Goal: Information Seeking & Learning: Learn about a topic

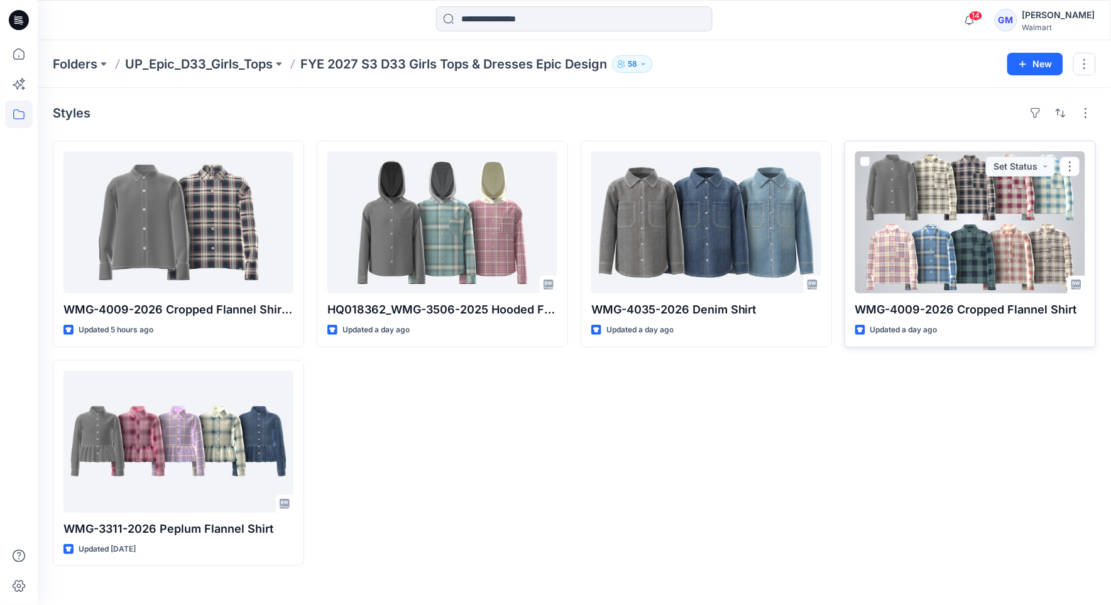
click at [965, 226] on div at bounding box center [970, 222] width 230 height 142
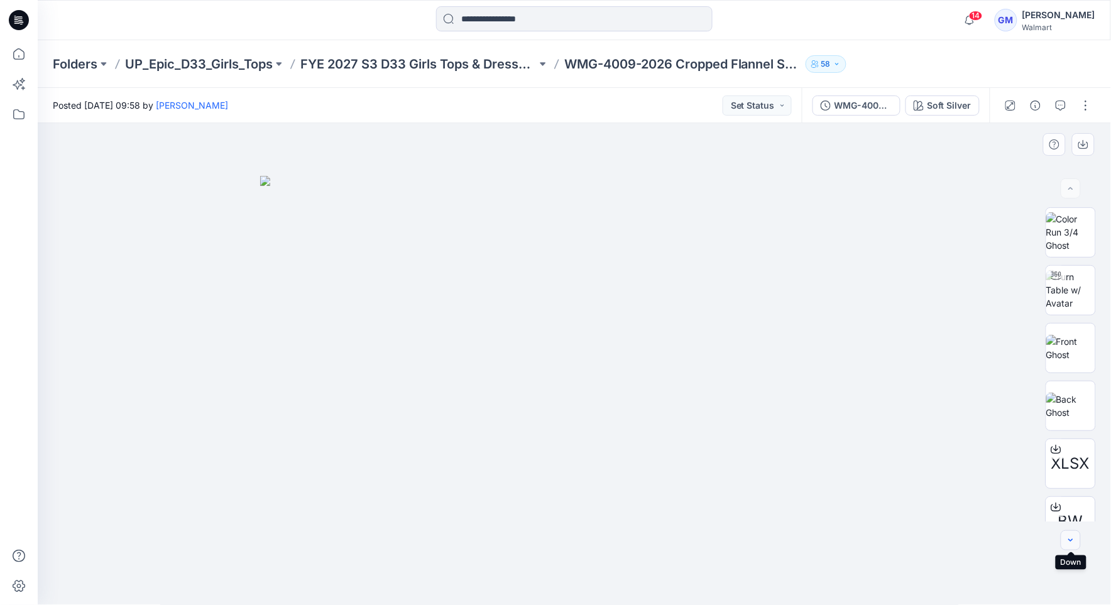
click at [1067, 541] on icon "button" at bounding box center [1070, 540] width 10 height 10
click at [945, 93] on div "WMG-4009-2026_Rev1_Cropped Flannel Shirt_Full Colorway Soft Silver" at bounding box center [896, 105] width 188 height 35
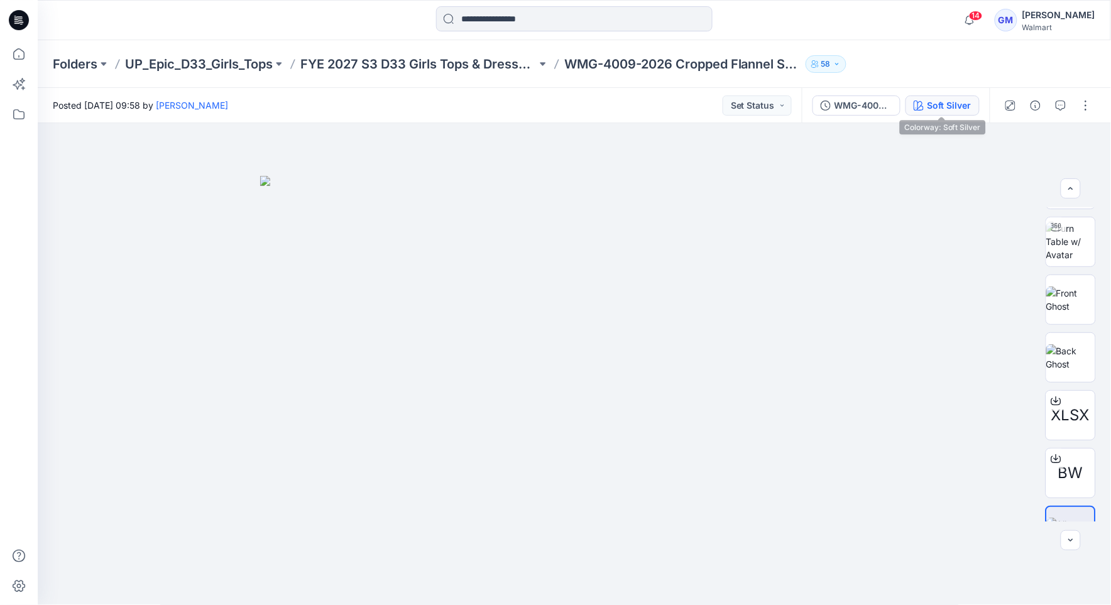
click at [951, 103] on div "Soft Silver" at bounding box center [949, 106] width 44 height 14
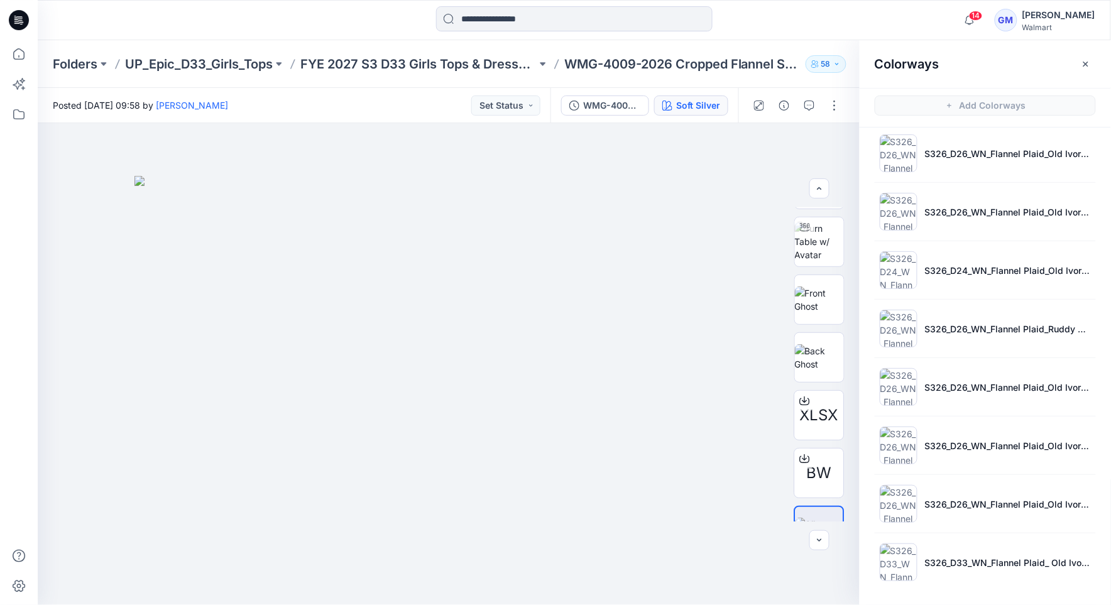
scroll to position [4, 0]
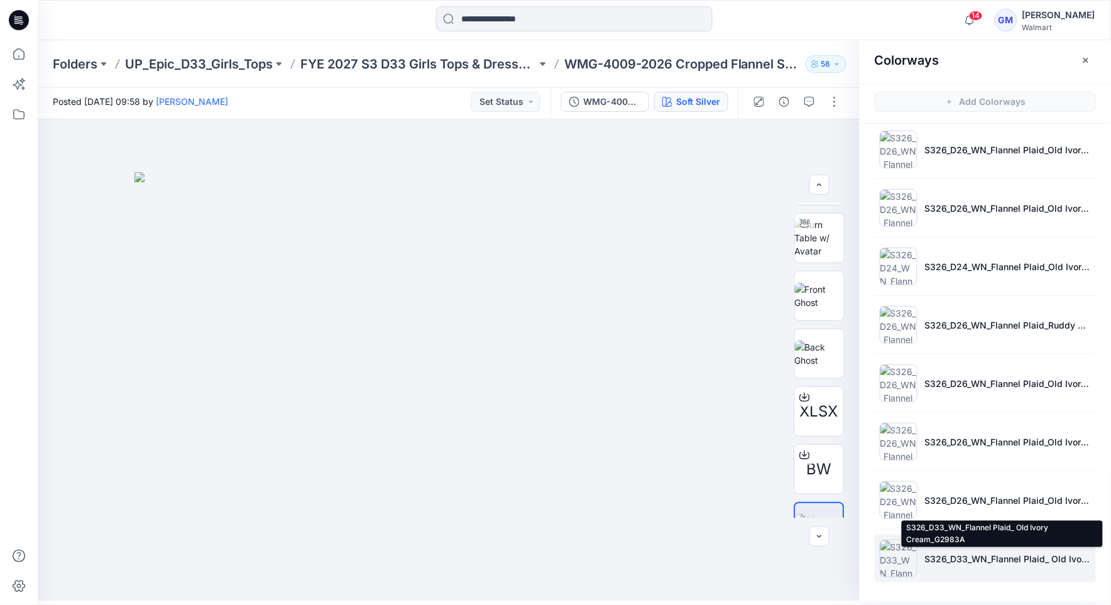
click at [940, 555] on p "S326_D33_WN_Flannel Plaid_ Old Ivory Cream_G2983A" at bounding box center [1008, 558] width 166 height 13
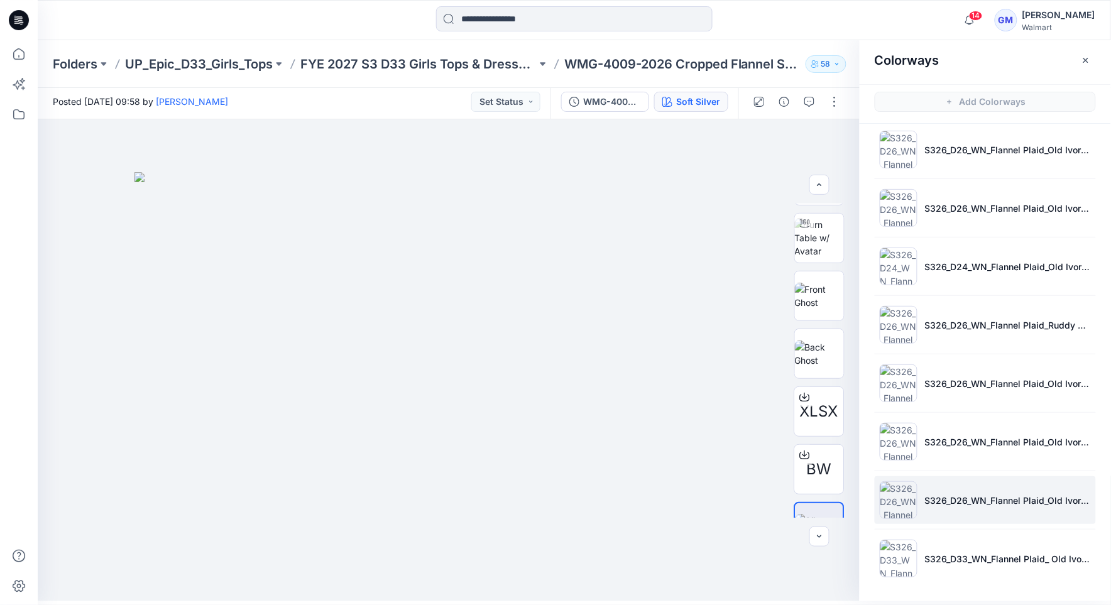
scroll to position [25, 0]
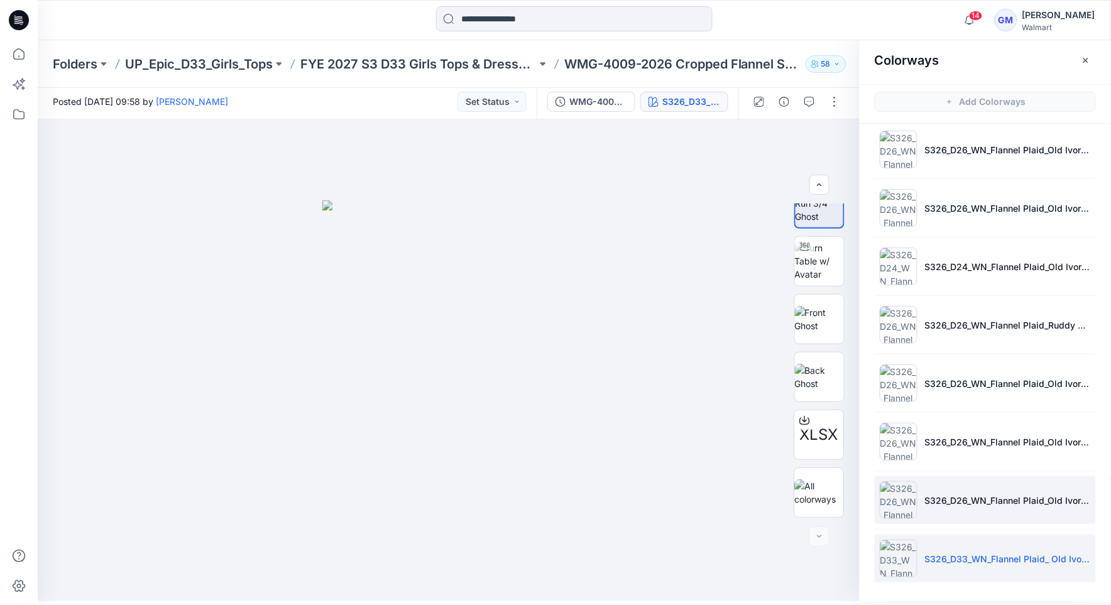
click at [955, 508] on li "S326_D26_WN_Flannel Plaid_Old Ivory Cream_G2979J" at bounding box center [984, 500] width 221 height 48
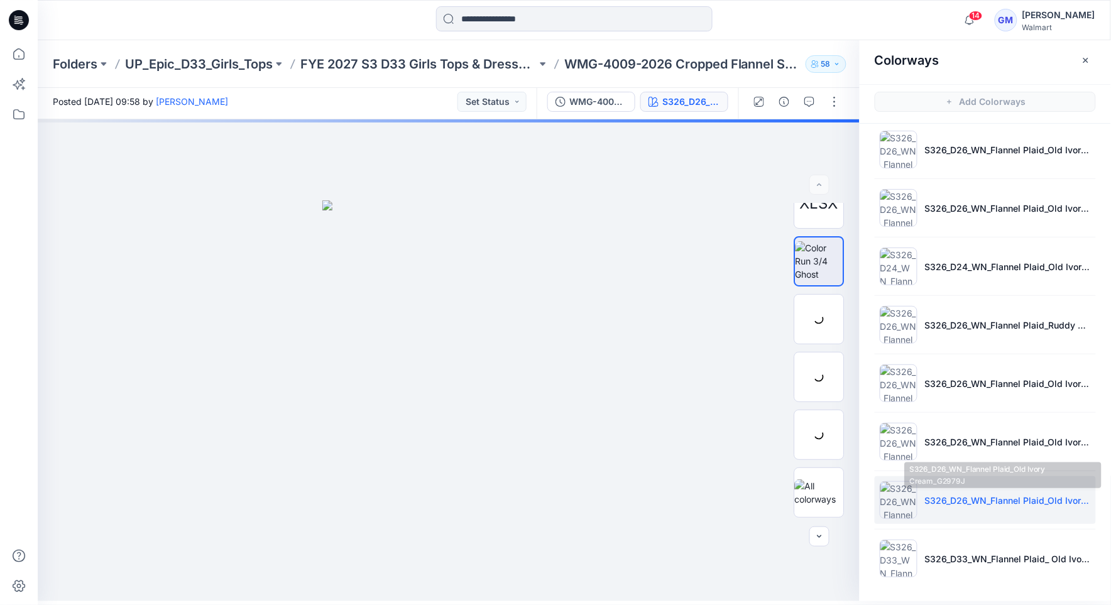
scroll to position [0, 0]
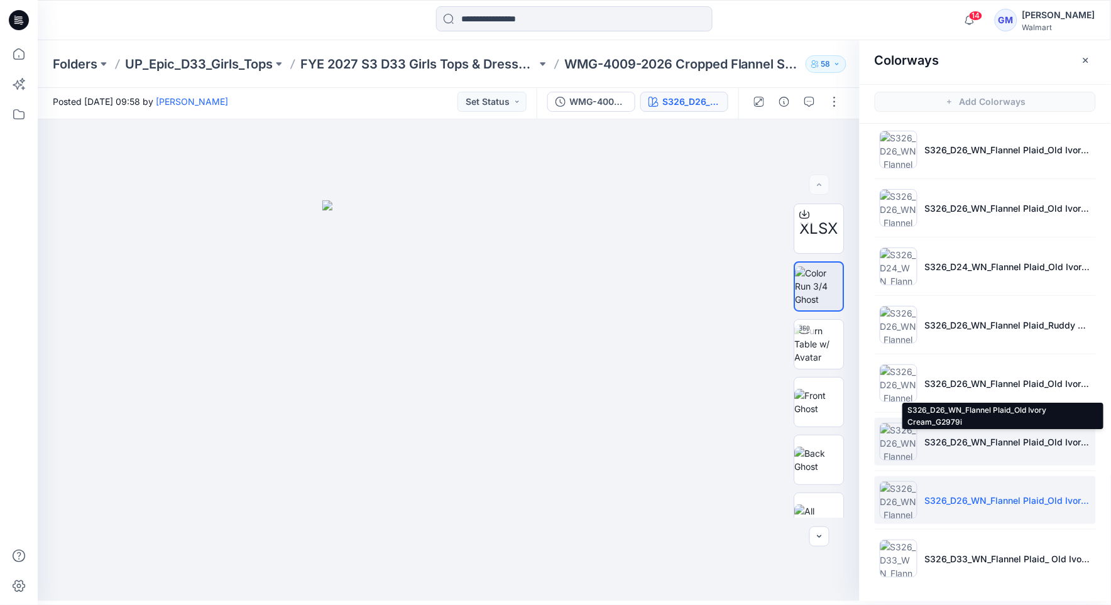
click at [951, 440] on p "S326_D26_WN_Flannel Plaid_Old Ivory Cream_G2979i" at bounding box center [1008, 441] width 166 height 13
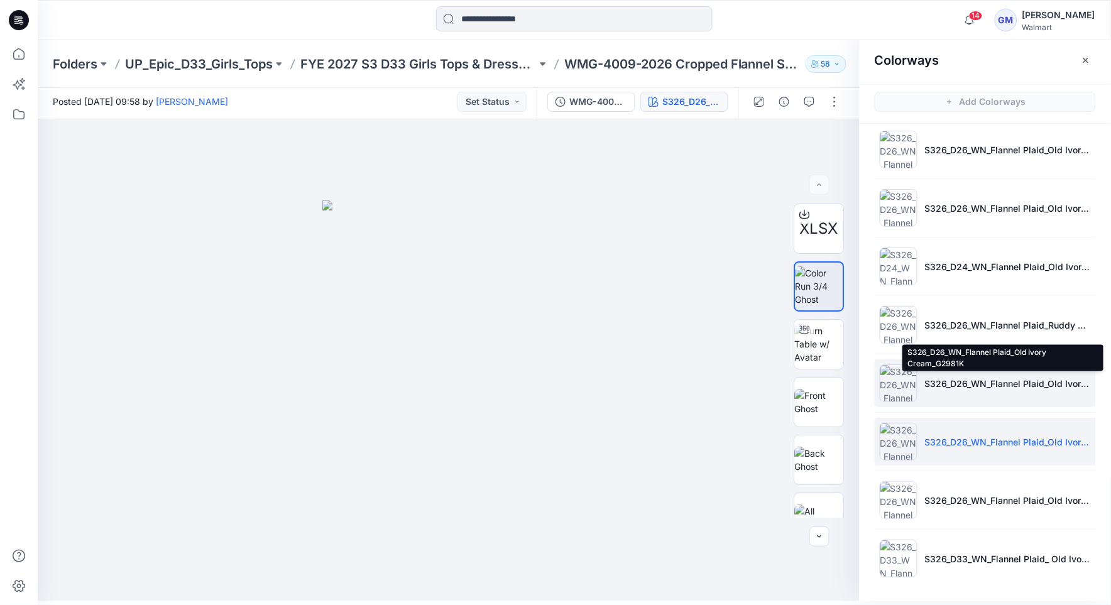
click at [971, 378] on p "S326_D26_WN_Flannel Plaid_Old Ivory Cream_G2981K" at bounding box center [1008, 383] width 166 height 13
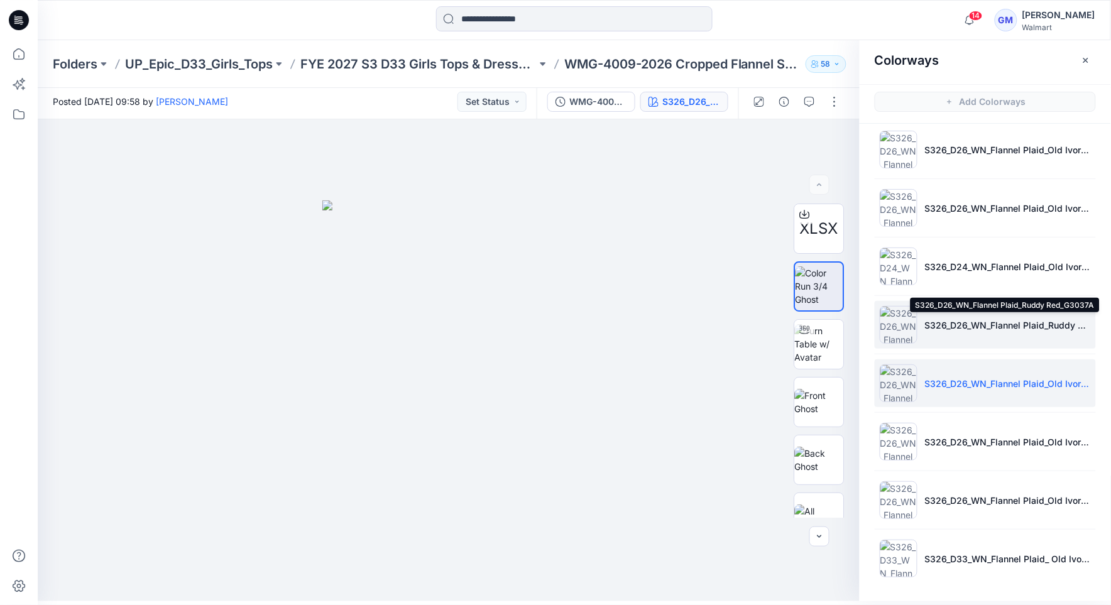
click at [999, 320] on p "S326_D26_WN_Flannel Plaid_Ruddy Red_G3037A" at bounding box center [1008, 325] width 166 height 13
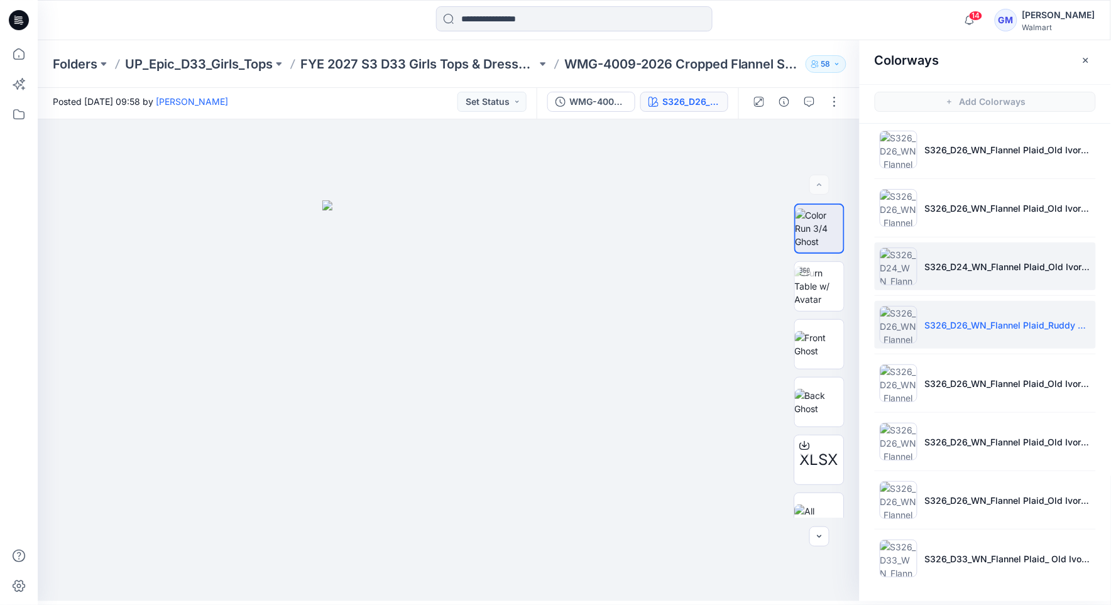
click at [988, 274] on li "S326_D24_WN_Flannel Plaid_Old Ivory Cream_M25413H" at bounding box center [984, 266] width 221 height 48
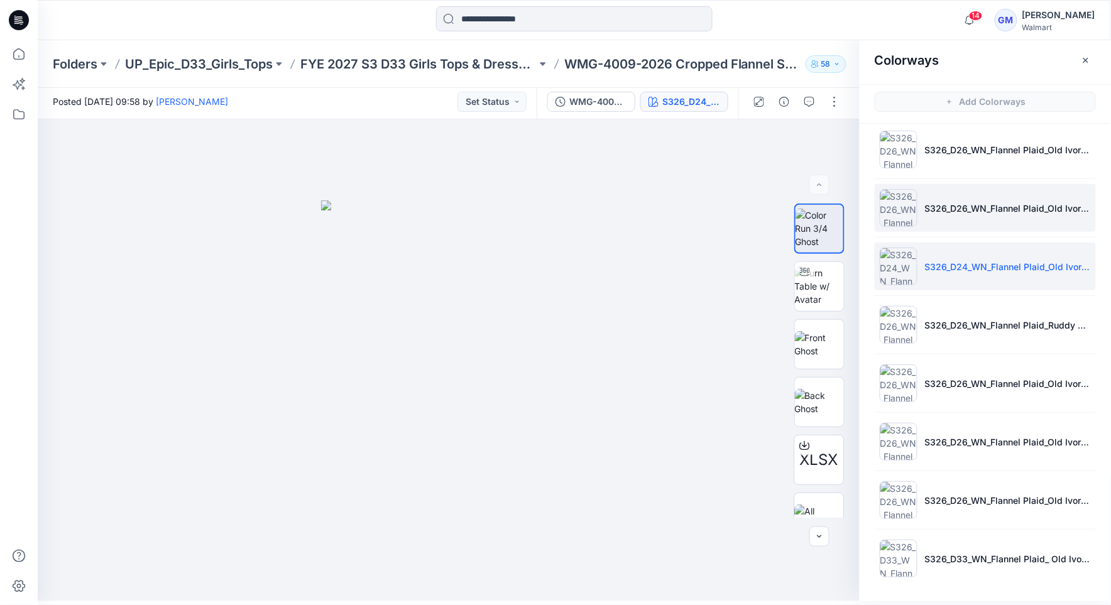
click at [989, 219] on li "S326_D26_WN_Flannel Plaid_Old Ivory Cream_G2979G" at bounding box center [984, 208] width 221 height 48
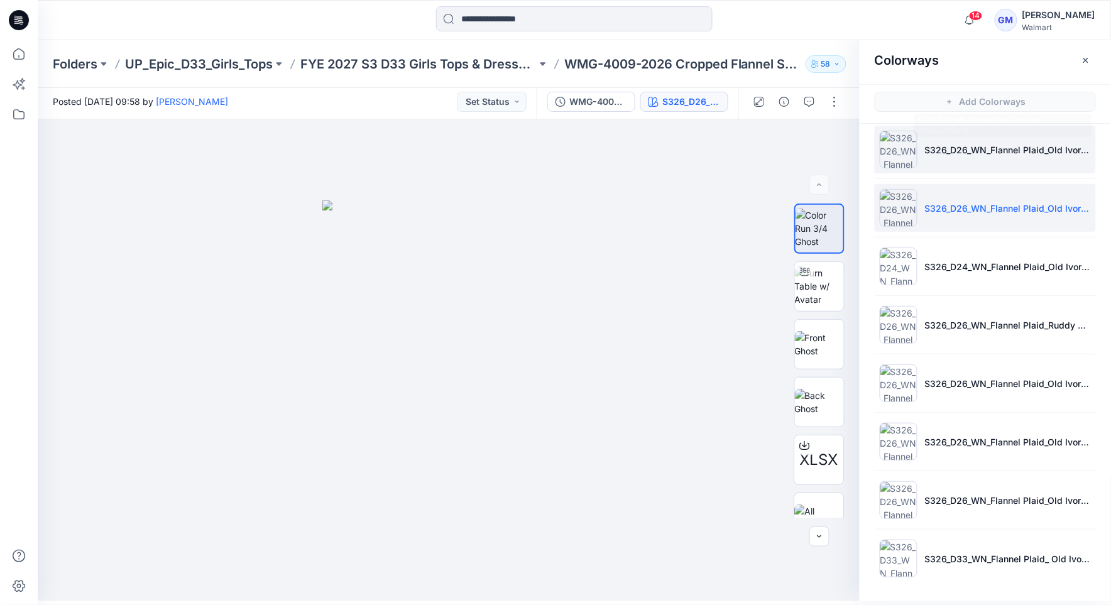
click at [993, 156] on li "S326_D26_WN_Flannel Plaid_Old Ivory Cream_G2981B" at bounding box center [984, 150] width 221 height 48
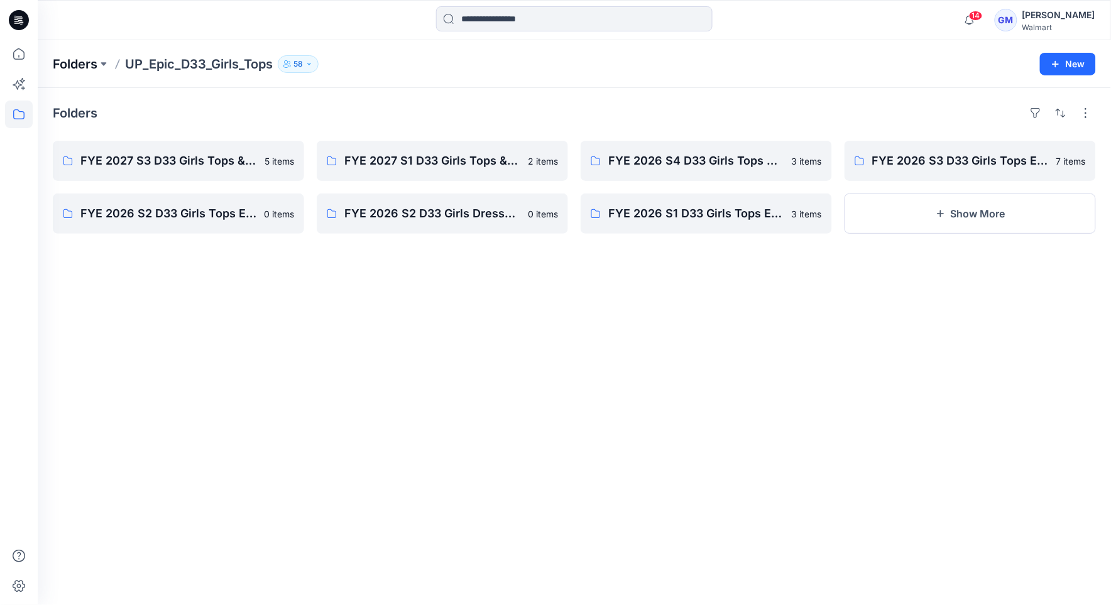
click at [70, 66] on p "Folders" at bounding box center [75, 64] width 45 height 18
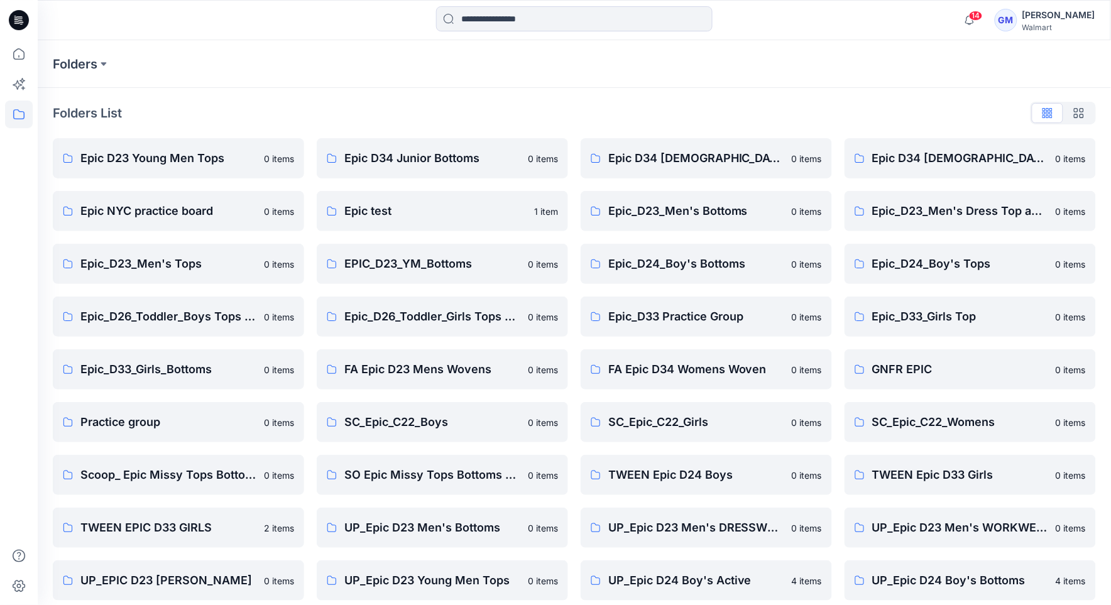
scroll to position [221, 0]
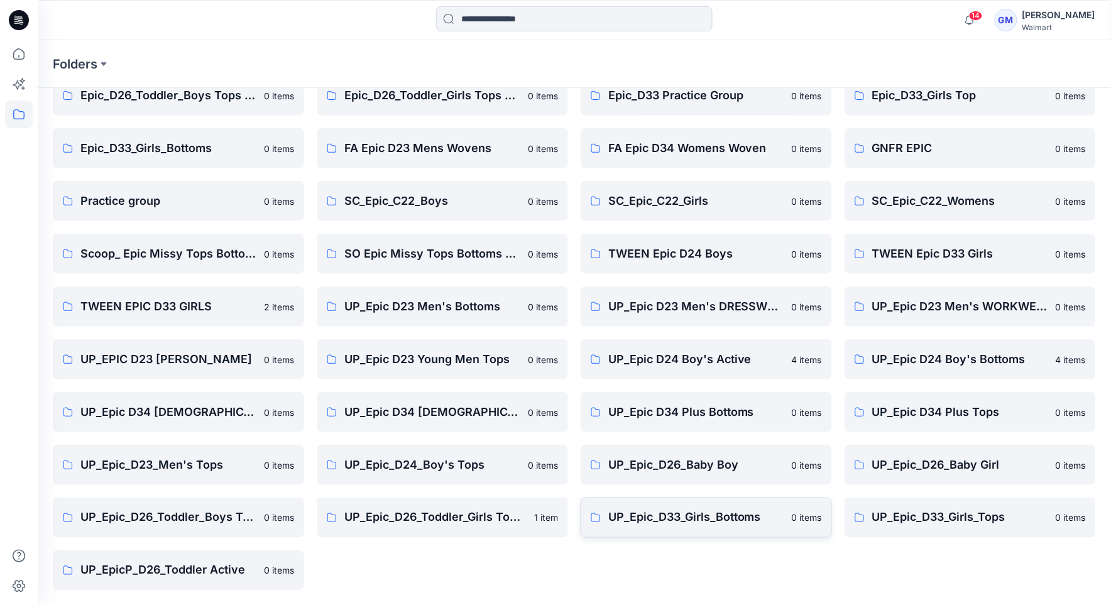
click at [713, 523] on p "UP_Epic_D33_Girls_Bottoms" at bounding box center [696, 518] width 176 height 18
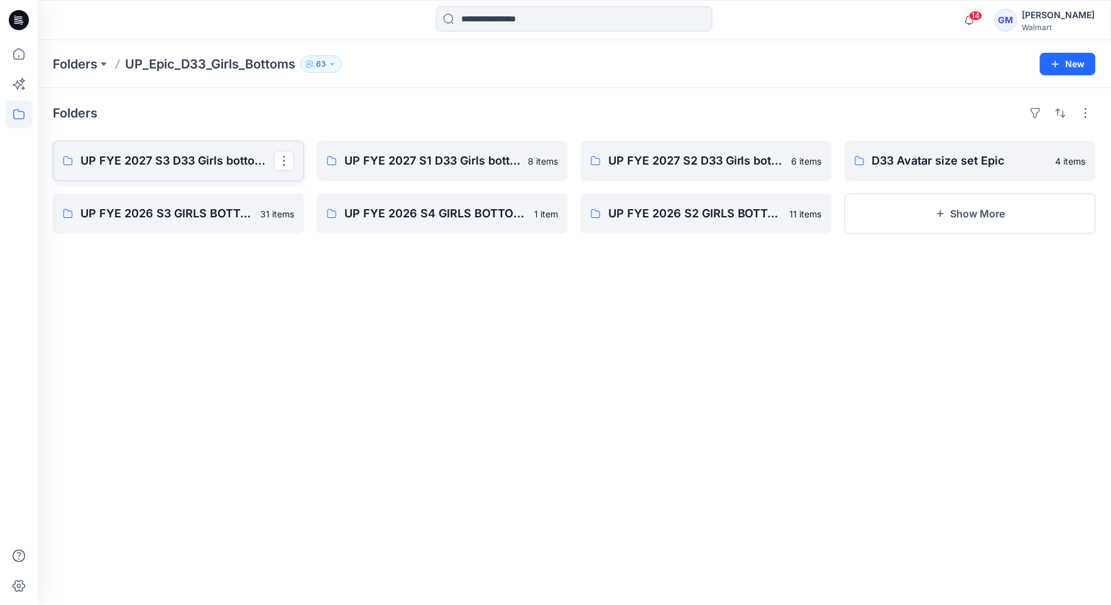
click at [193, 172] on link "UP FYE 2027 S3 D33 Girls bottoms Epic" at bounding box center [178, 161] width 251 height 40
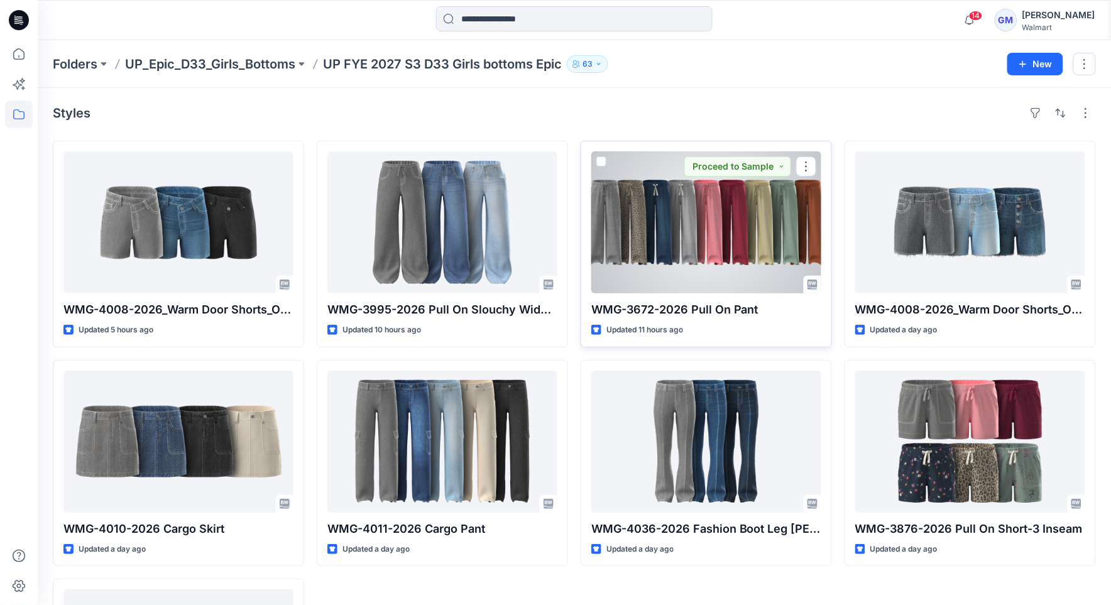
click at [670, 229] on div at bounding box center [706, 222] width 230 height 142
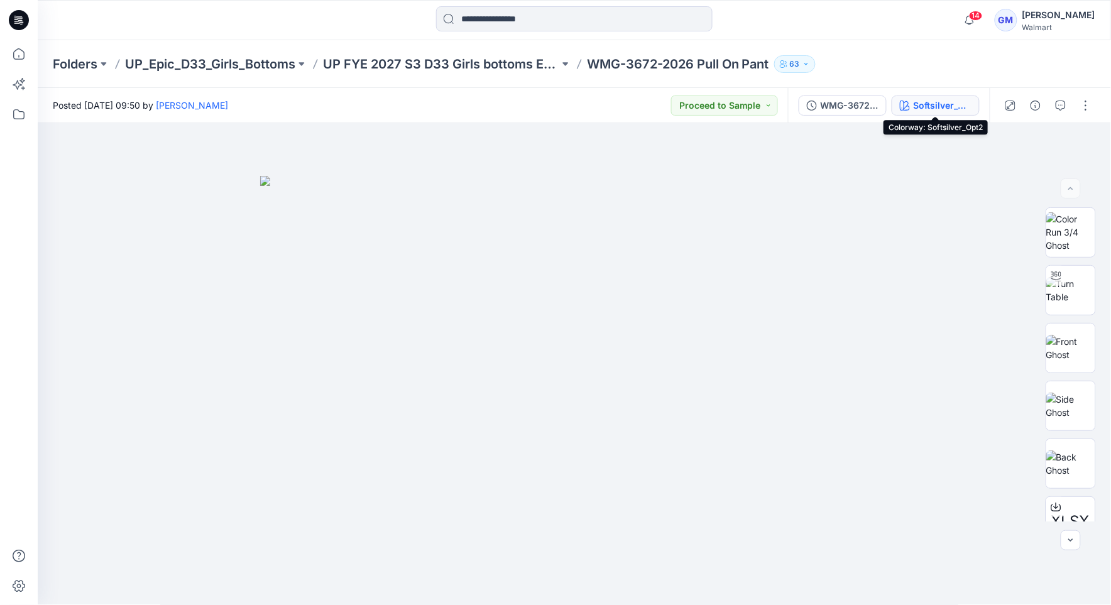
click at [954, 102] on div "Softsilver_Opt2" at bounding box center [942, 106] width 58 height 14
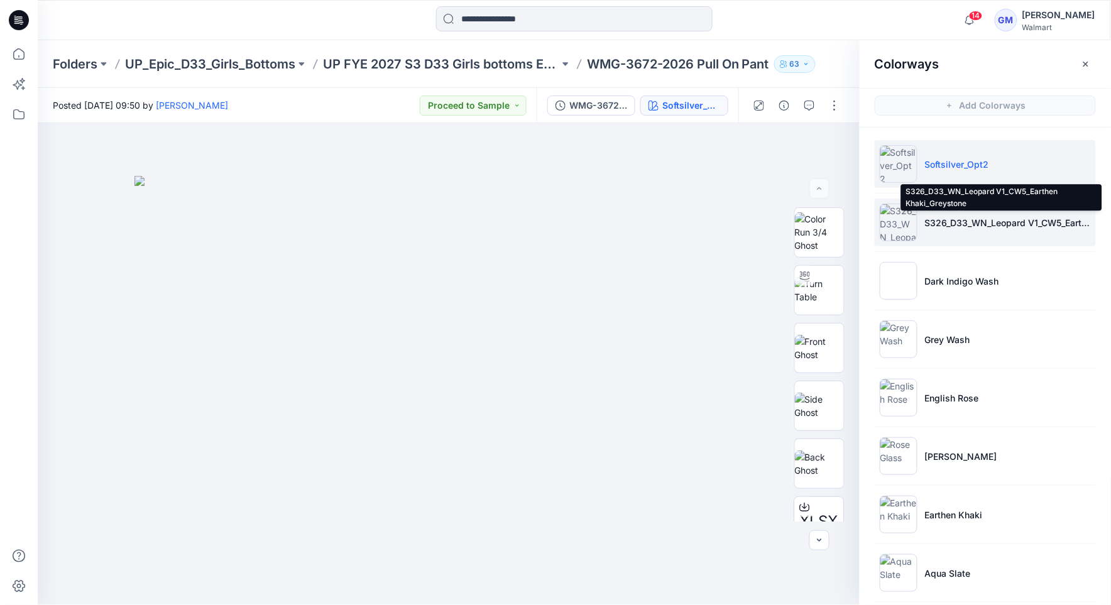
click at [965, 221] on p "S326_D33_WN_Leopard V1_CW5_Earthen Khaki_Greystone" at bounding box center [1008, 222] width 166 height 13
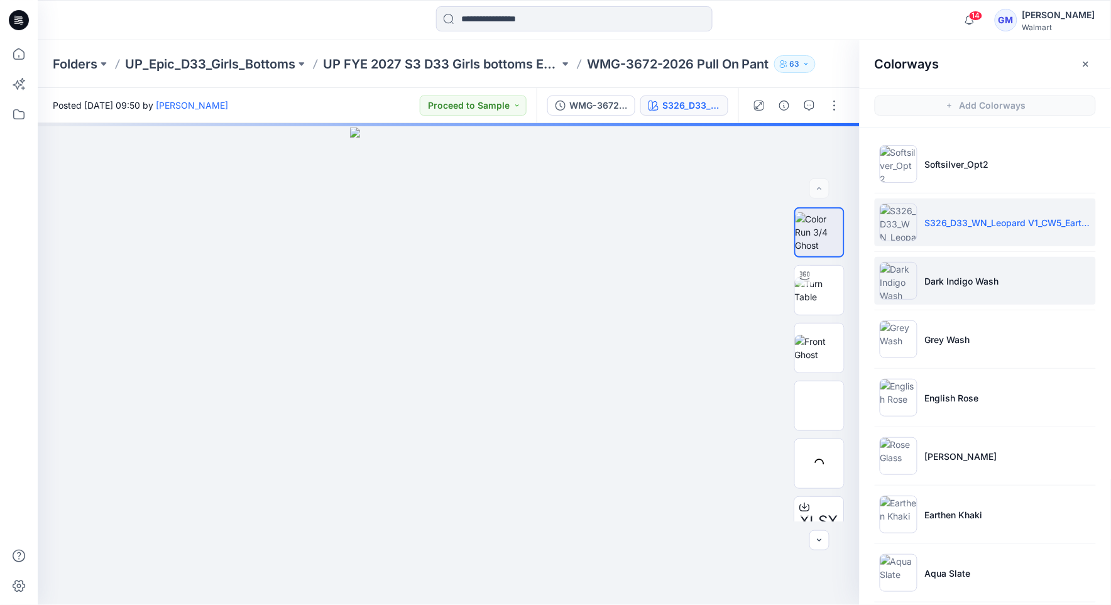
click at [981, 280] on p "Dark Indigo Wash" at bounding box center [962, 281] width 74 height 13
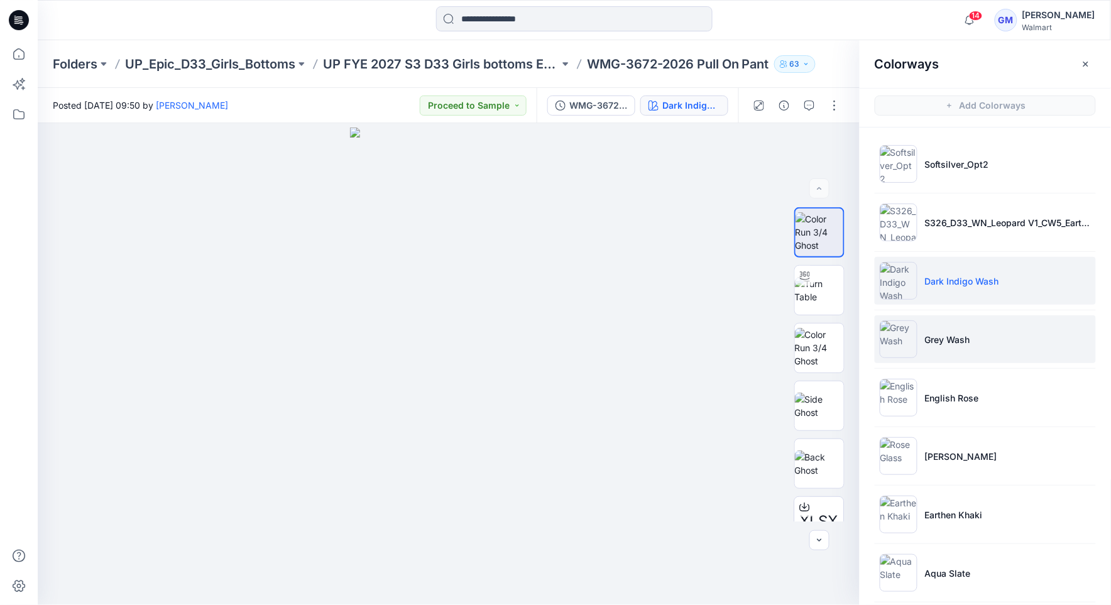
click at [975, 346] on li "Grey Wash" at bounding box center [984, 339] width 221 height 48
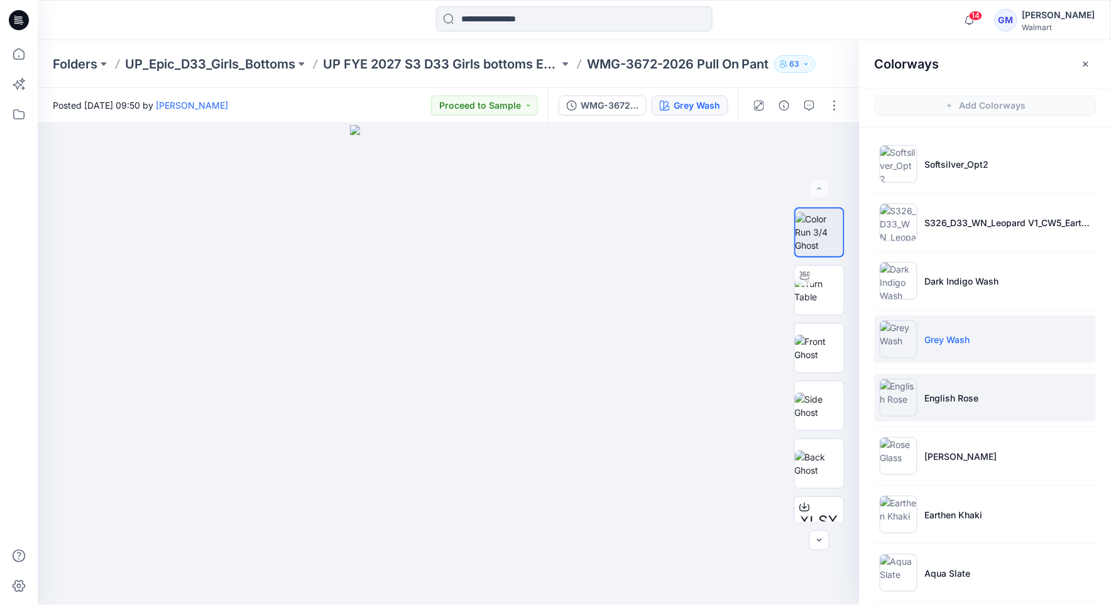
click at [961, 396] on p "English Rose" at bounding box center [952, 397] width 54 height 13
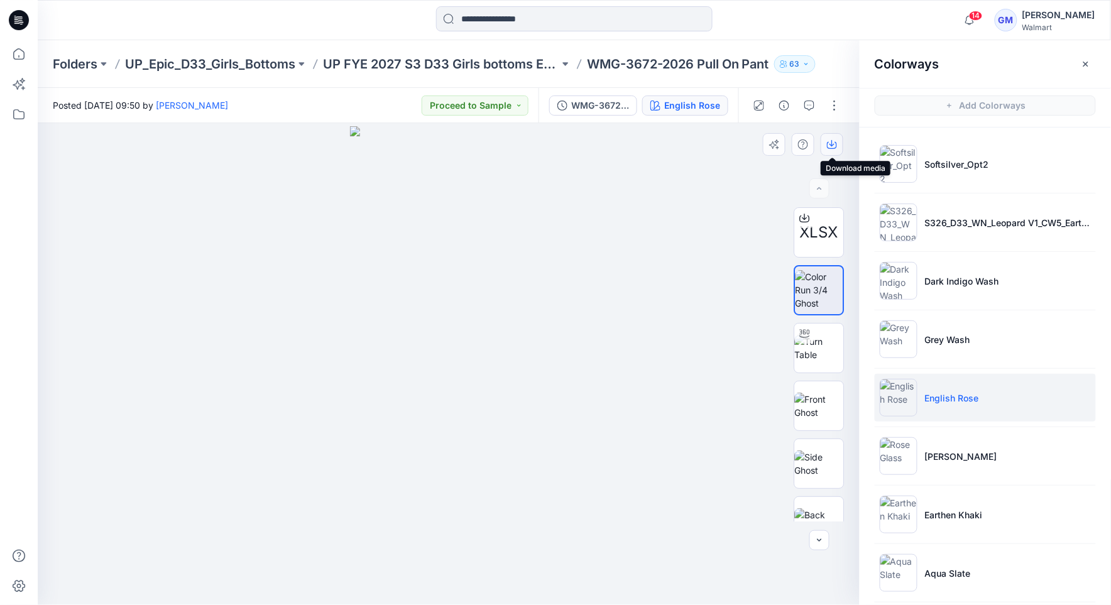
click at [825, 144] on button "button" at bounding box center [831, 144] width 23 height 23
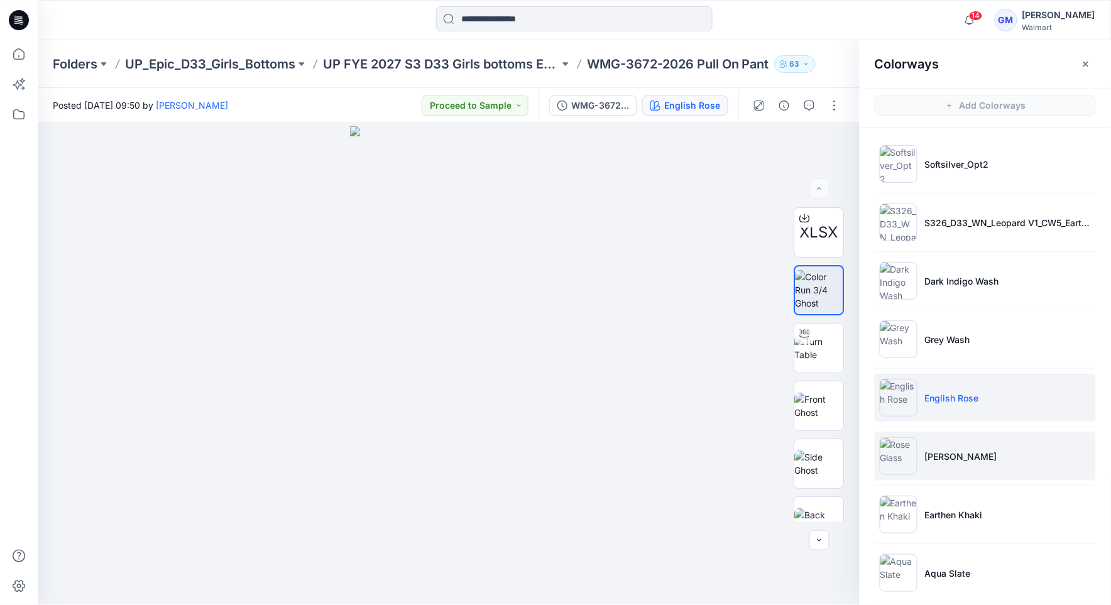
click at [962, 470] on li "[PERSON_NAME]" at bounding box center [984, 456] width 221 height 48
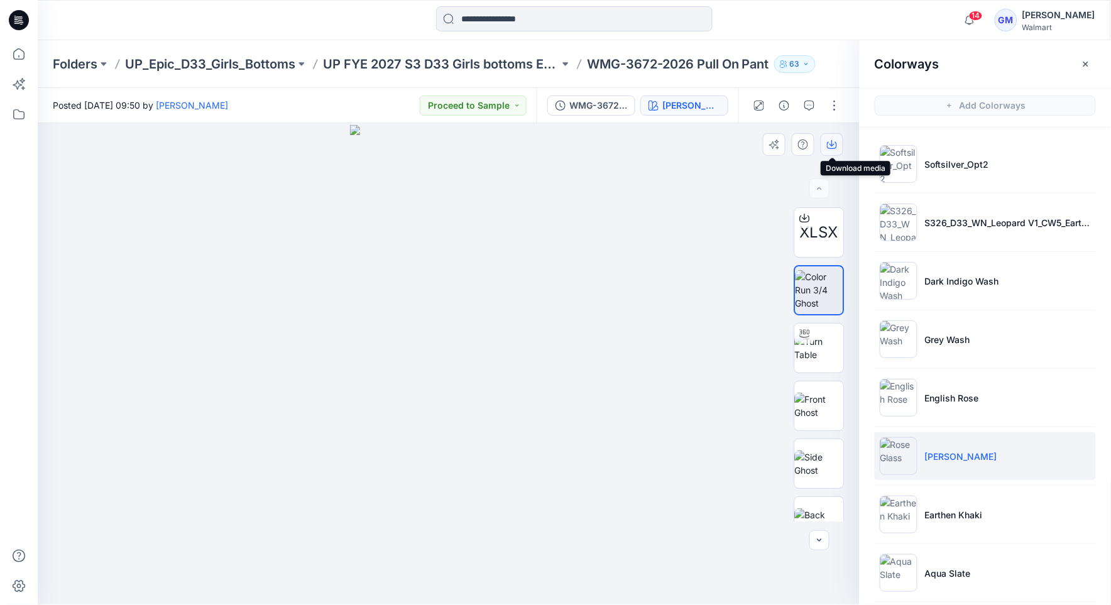
click at [830, 143] on icon "button" at bounding box center [831, 143] width 5 height 6
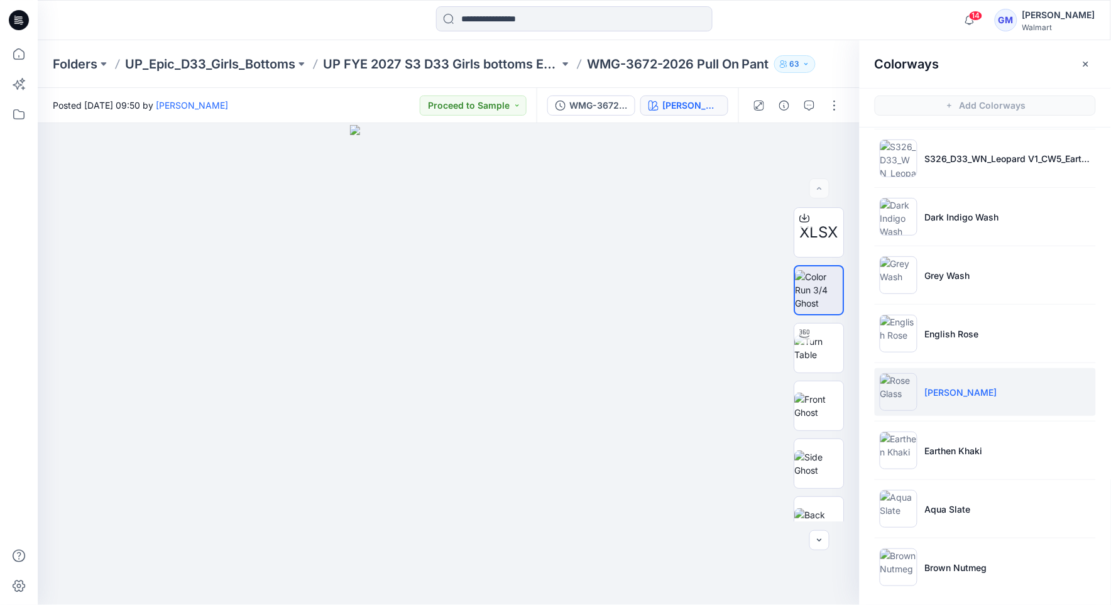
scroll to position [70, 0]
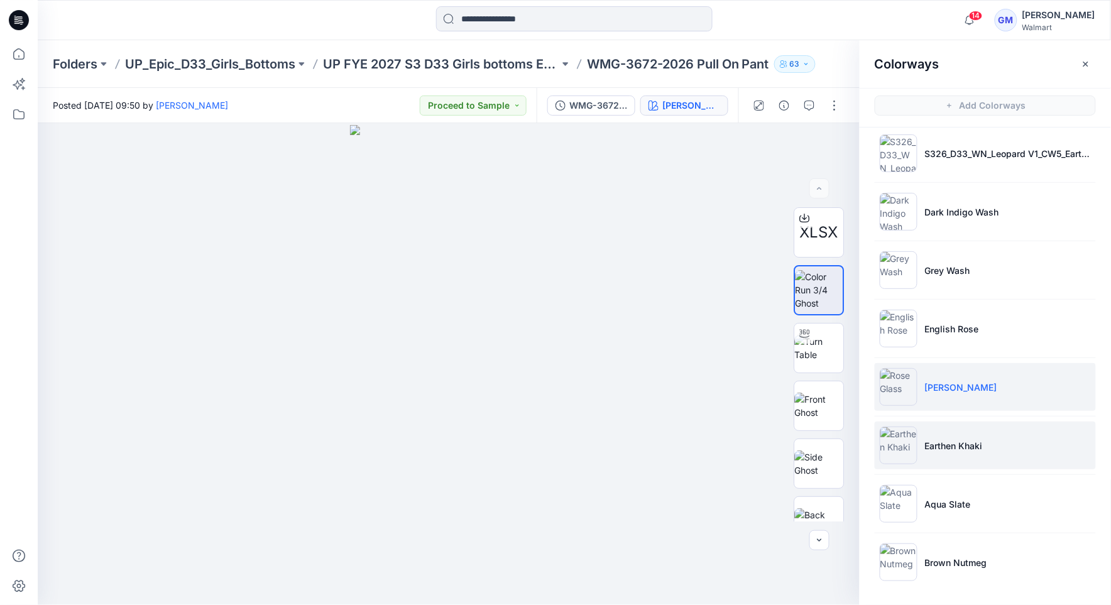
click at [952, 445] on p "Earthen Khaki" at bounding box center [954, 445] width 58 height 13
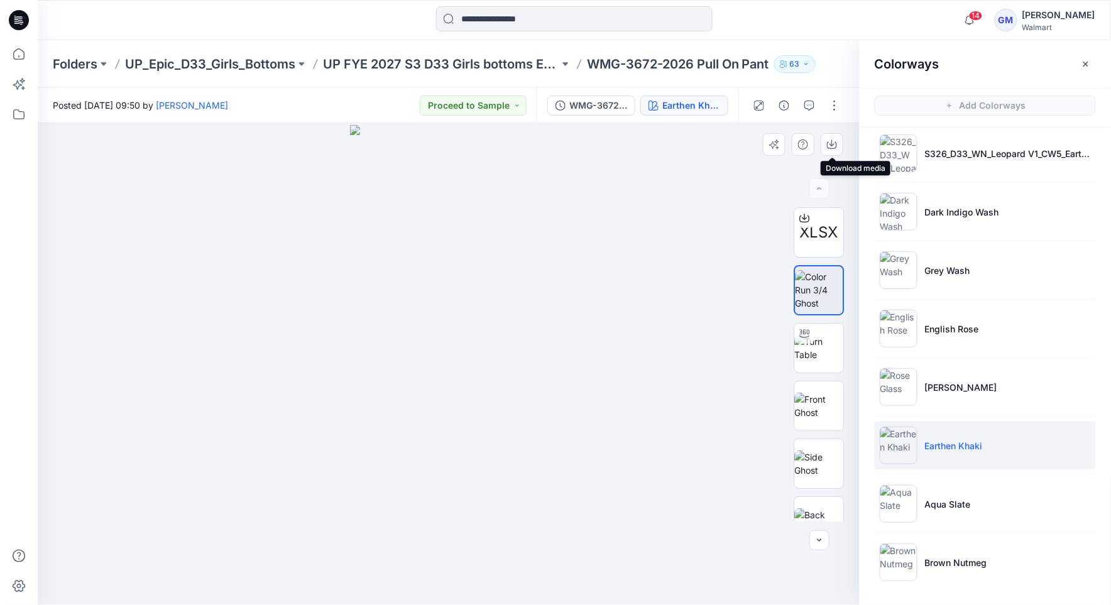
drag, startPoint x: 833, startPoint y: 143, endPoint x: 850, endPoint y: 158, distance: 23.1
click at [830, 144] on icon "button" at bounding box center [832, 144] width 10 height 10
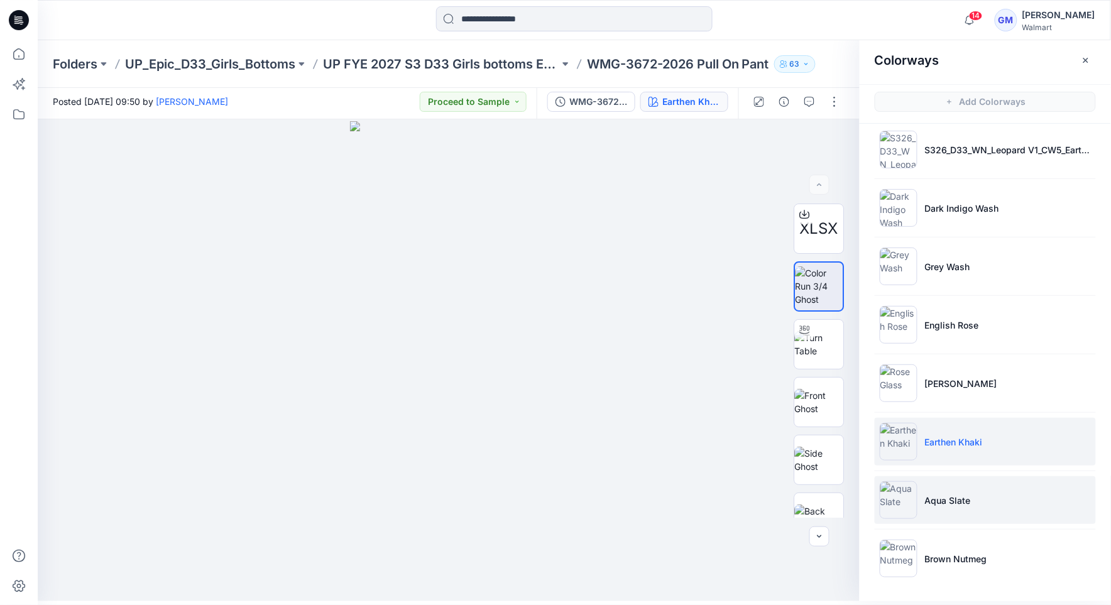
click at [955, 498] on p "Aqua Slate" at bounding box center [948, 500] width 46 height 13
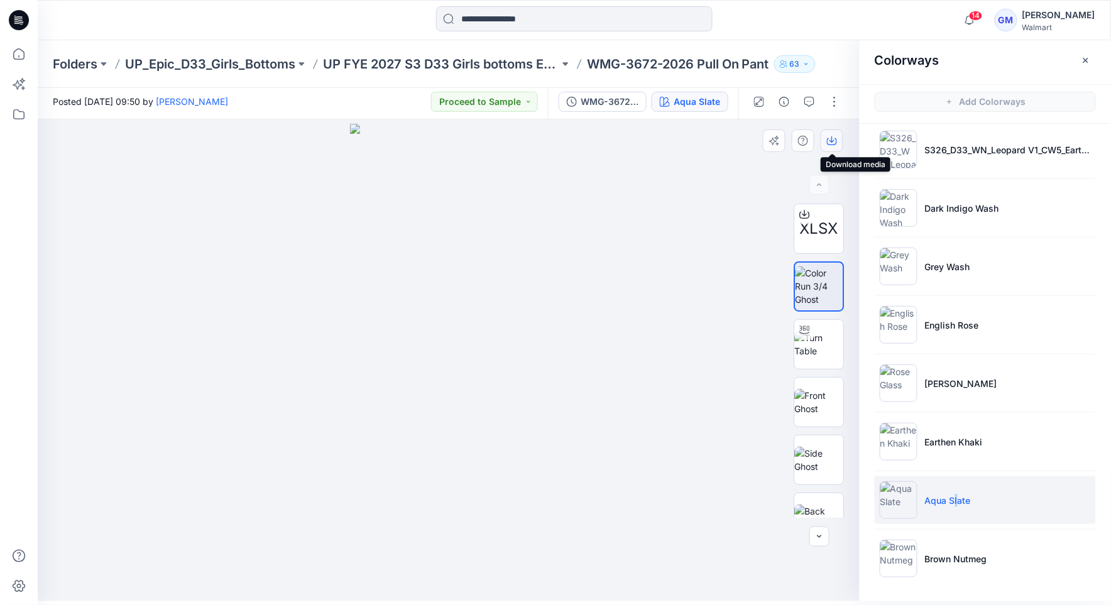
click at [827, 137] on icon "button" at bounding box center [832, 141] width 10 height 10
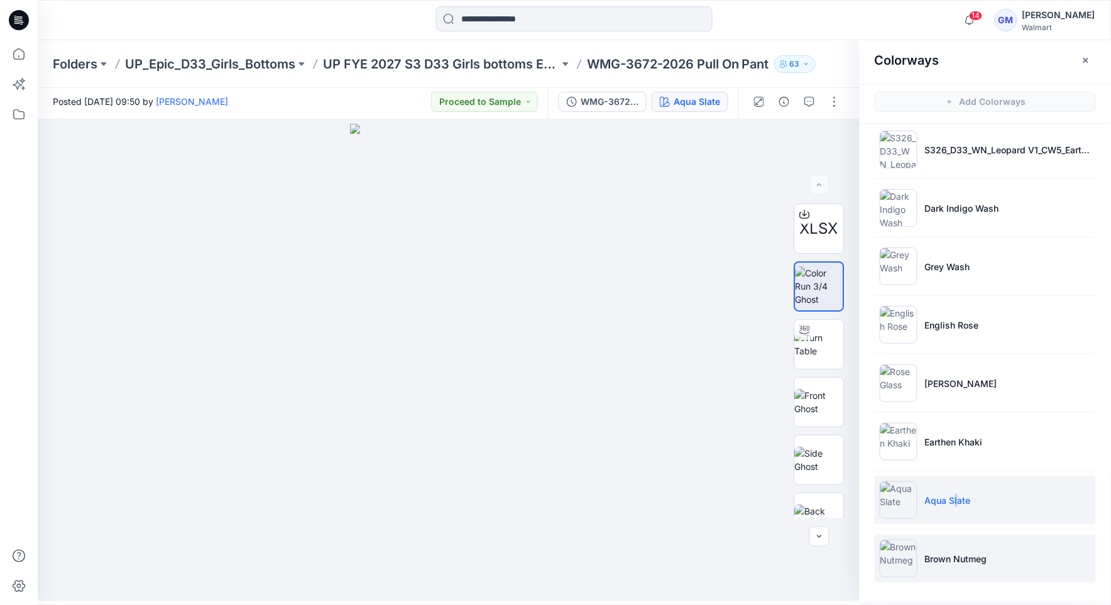
click at [934, 565] on li "Brown Nutmeg" at bounding box center [984, 559] width 221 height 48
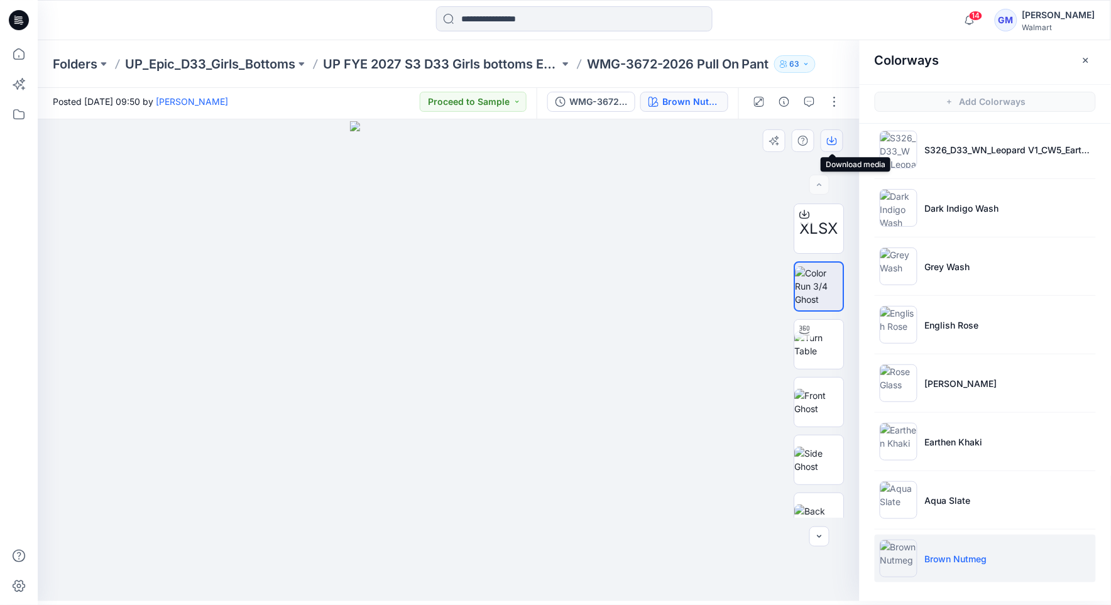
click at [832, 139] on icon "button" at bounding box center [832, 141] width 10 height 10
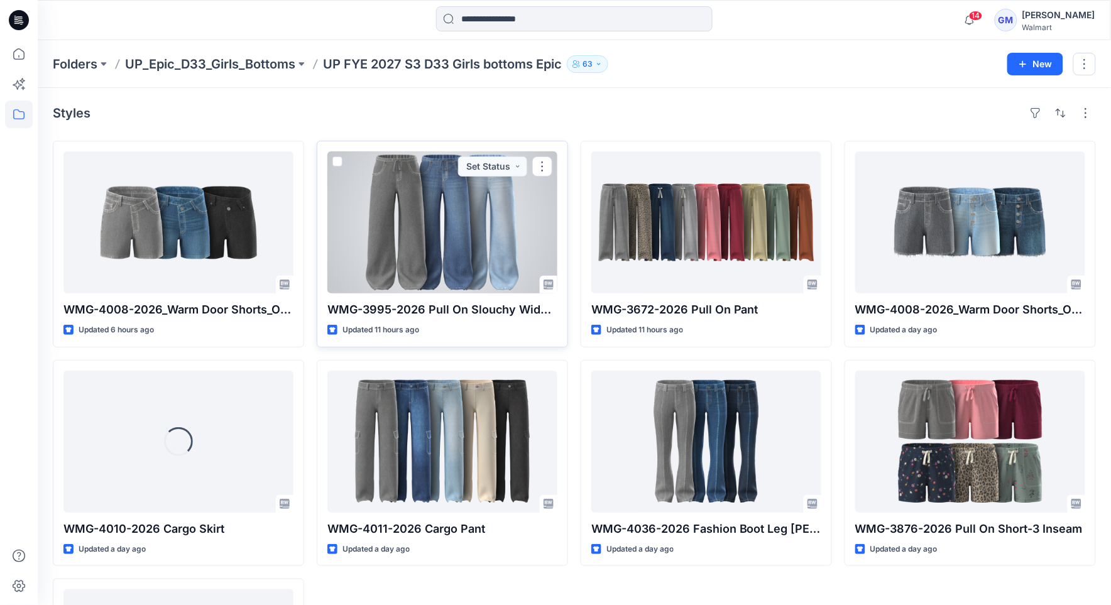
click at [455, 249] on div at bounding box center [442, 222] width 230 height 142
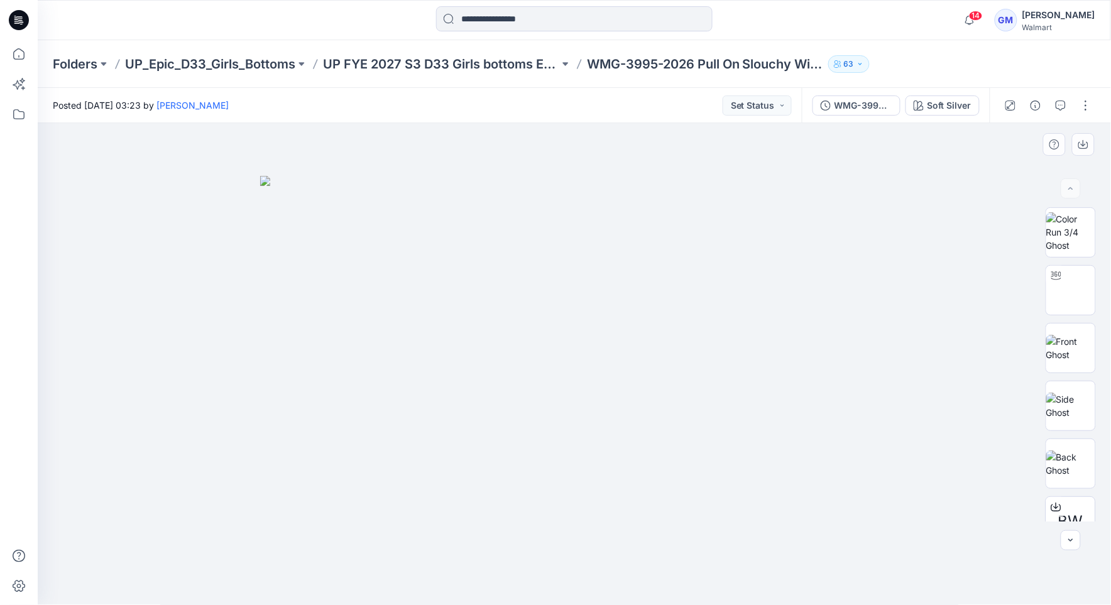
click at [640, 283] on img at bounding box center [574, 391] width 628 height 430
click at [959, 104] on div "Soft Silver" at bounding box center [949, 106] width 44 height 14
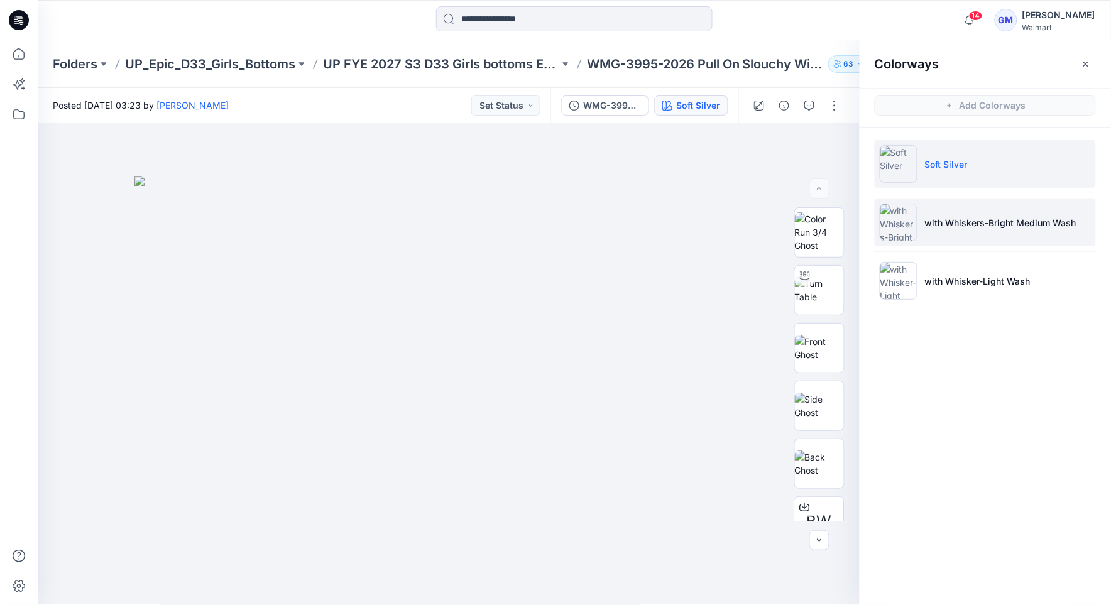
click at [897, 230] on img at bounding box center [899, 223] width 38 height 38
click at [910, 232] on img at bounding box center [899, 223] width 38 height 38
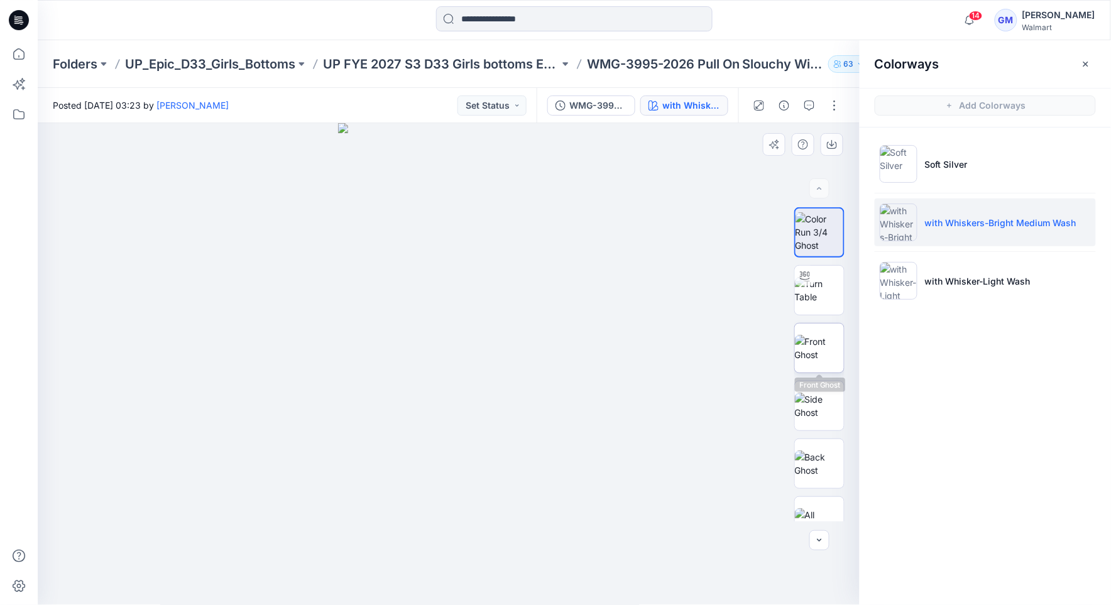
click at [822, 354] on img at bounding box center [819, 348] width 49 height 26
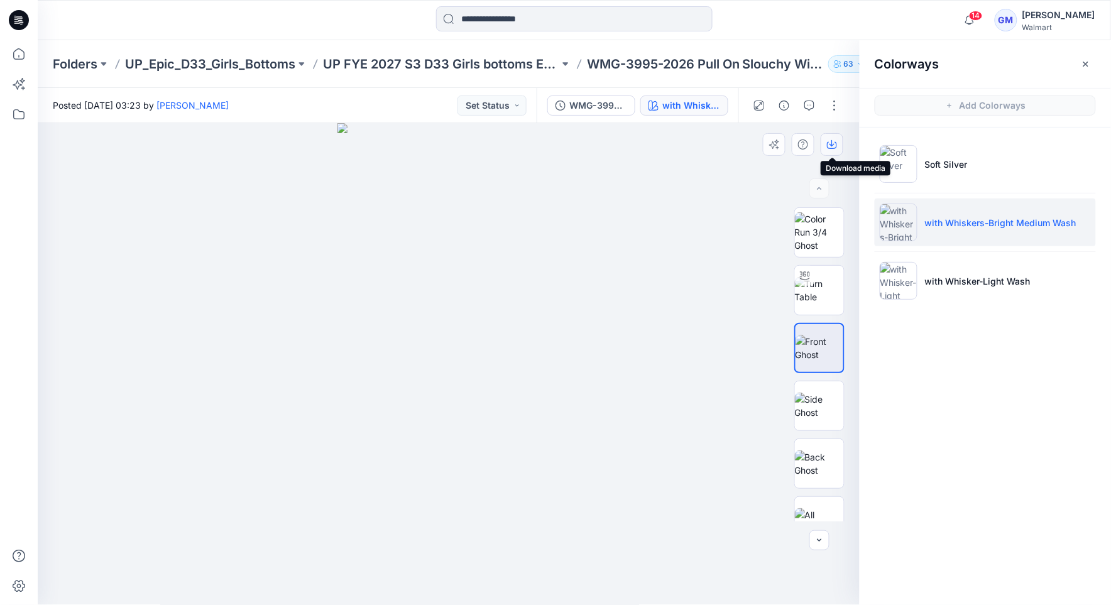
click at [829, 144] on icon "button" at bounding box center [832, 144] width 10 height 10
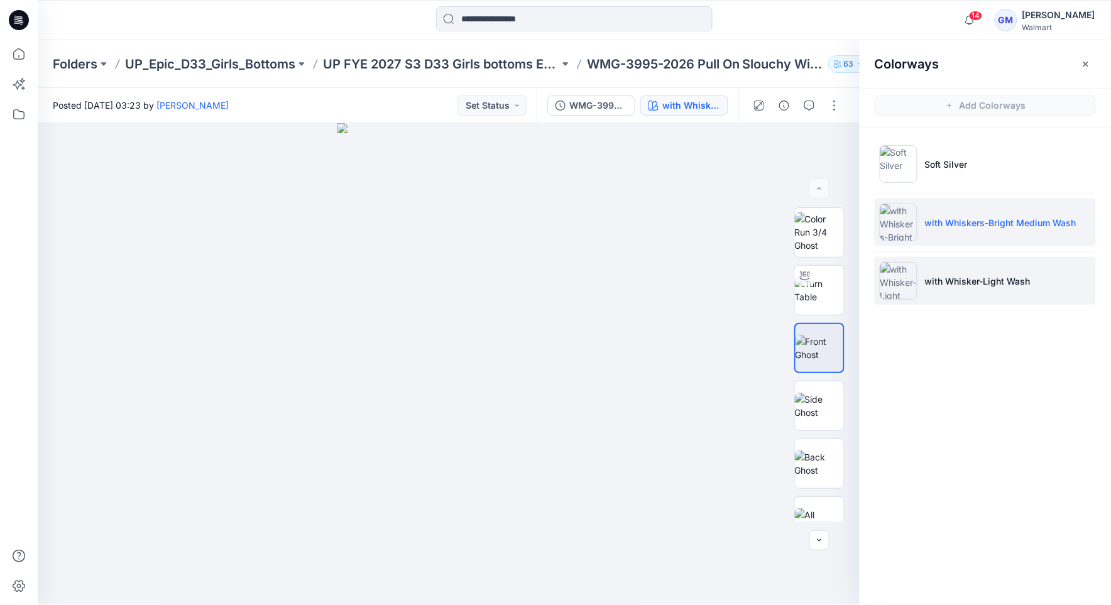
click at [945, 298] on li "with Whisker-Light Wash" at bounding box center [984, 281] width 221 height 48
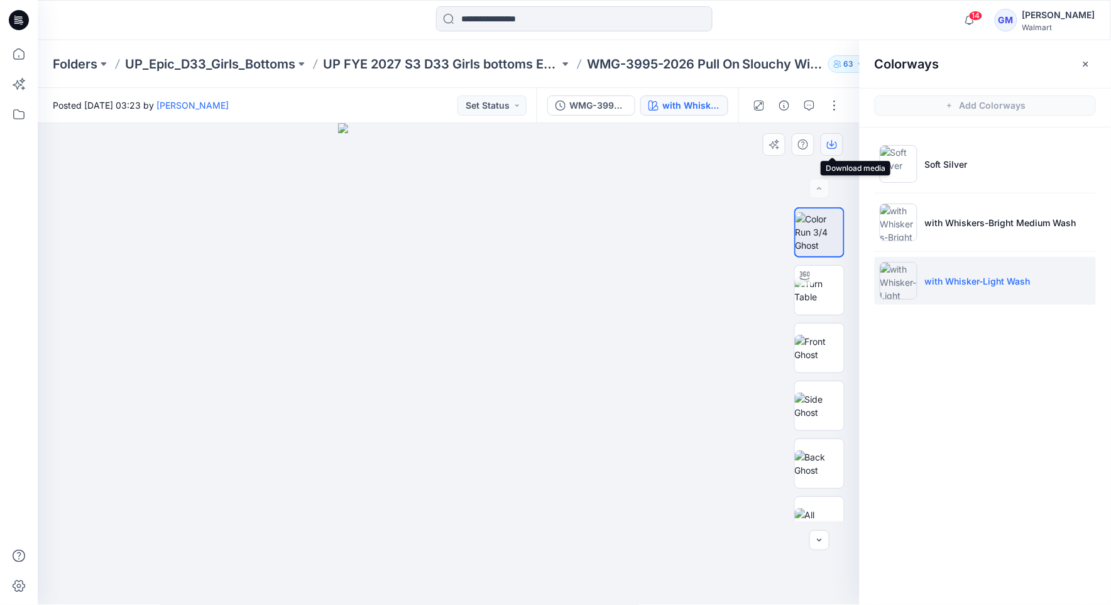
click at [836, 144] on icon "button" at bounding box center [832, 144] width 10 height 10
